Goal: Navigation & Orientation: Find specific page/section

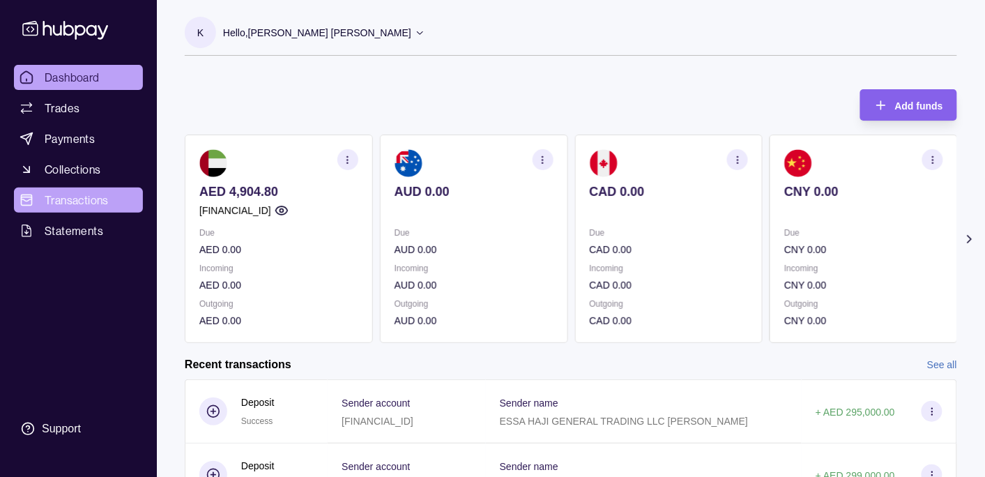
click at [90, 197] on span "Transactions" at bounding box center [77, 200] width 64 height 17
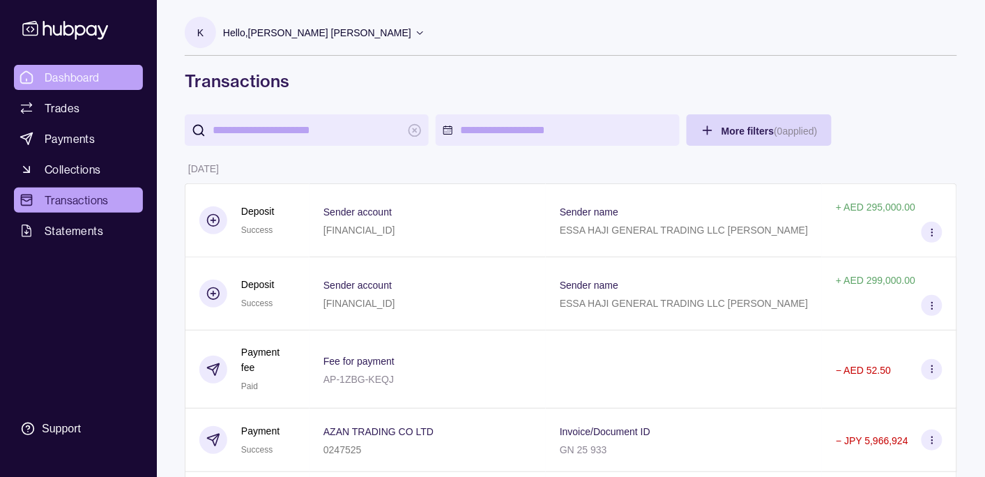
click at [82, 69] on span "Dashboard" at bounding box center [72, 77] width 55 height 17
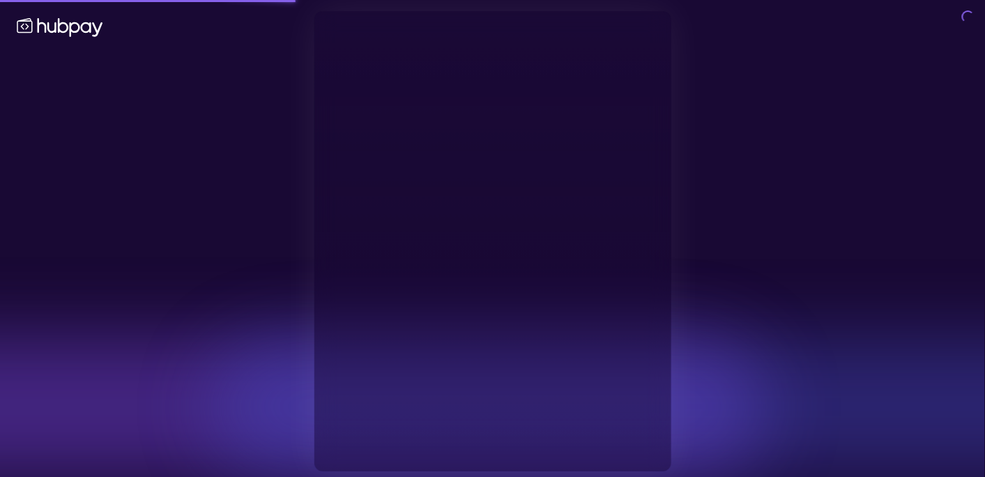
type input "**********"
